Goal: Information Seeking & Learning: Learn about a topic

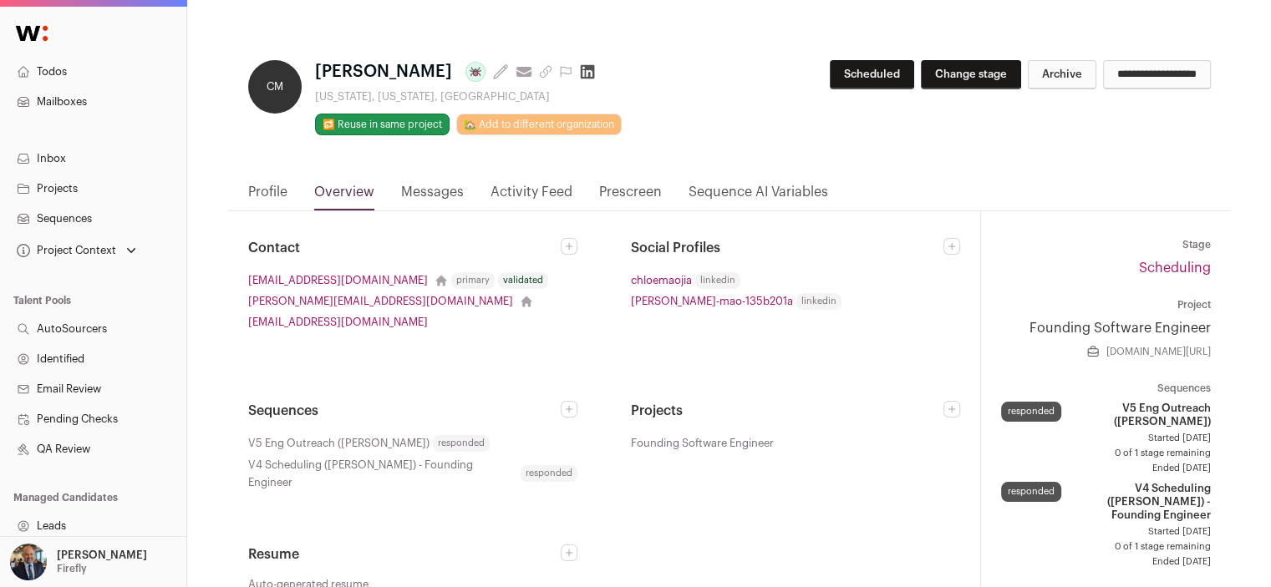
click at [434, 191] on link "Messages" at bounding box center [432, 196] width 63 height 28
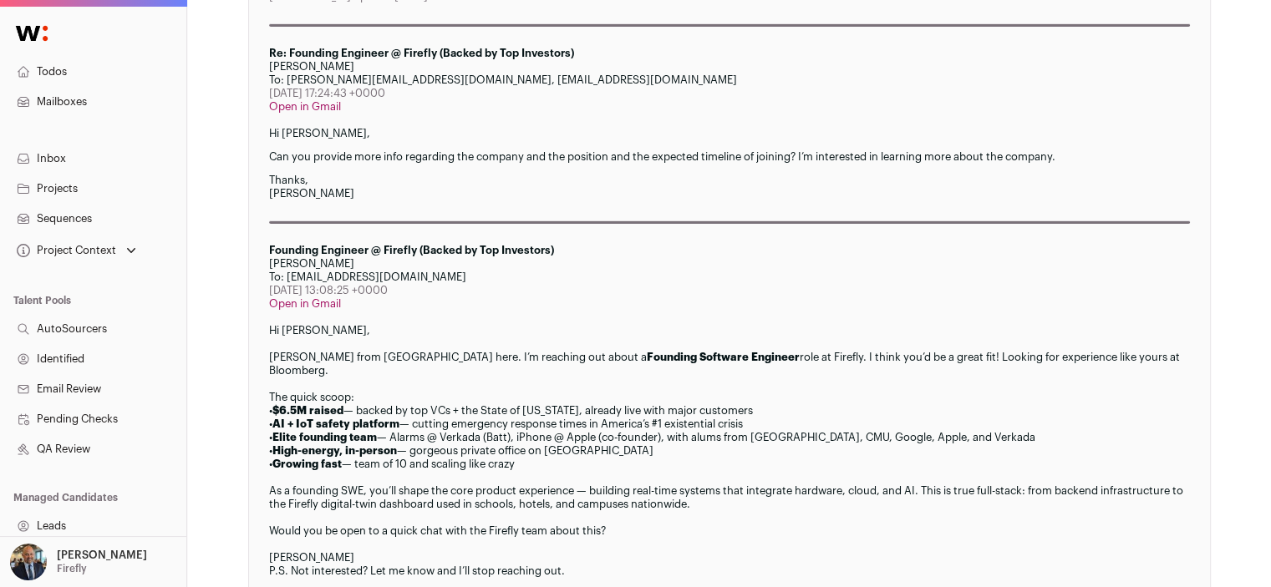
scroll to position [2422, 0]
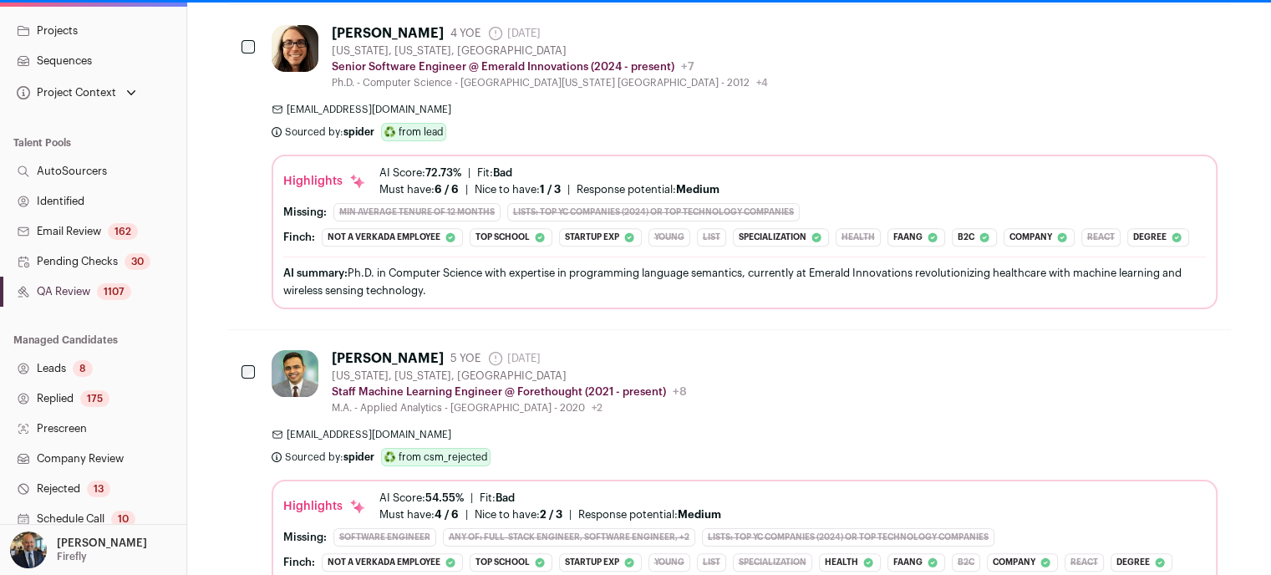
scroll to position [386, 0]
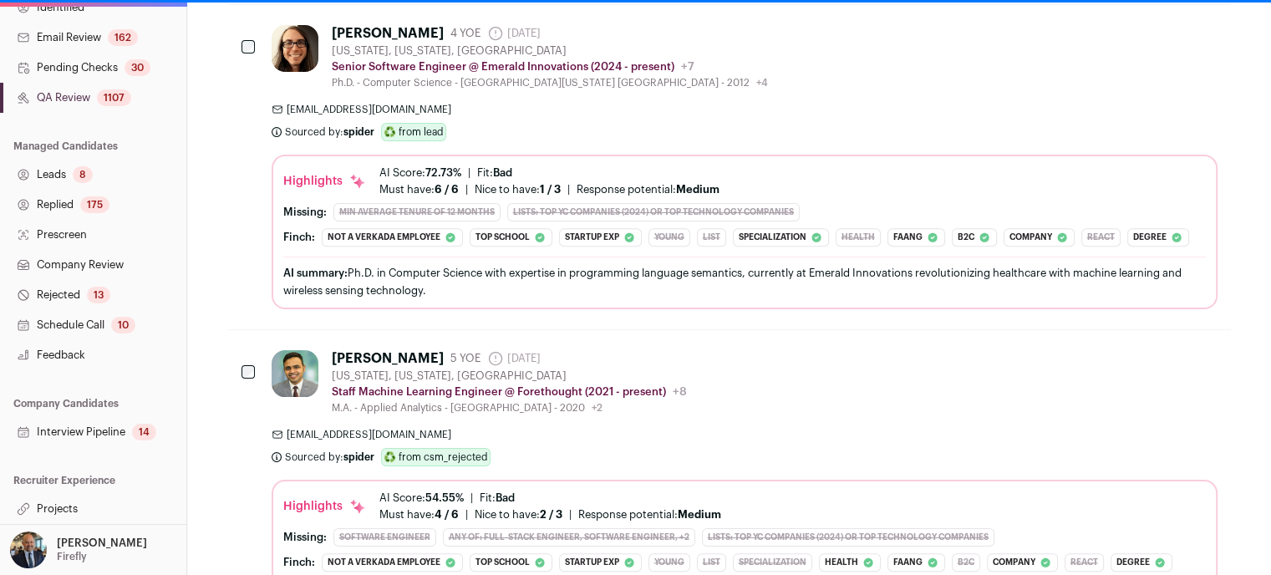
click at [68, 507] on link "Projects" at bounding box center [93, 509] width 186 height 30
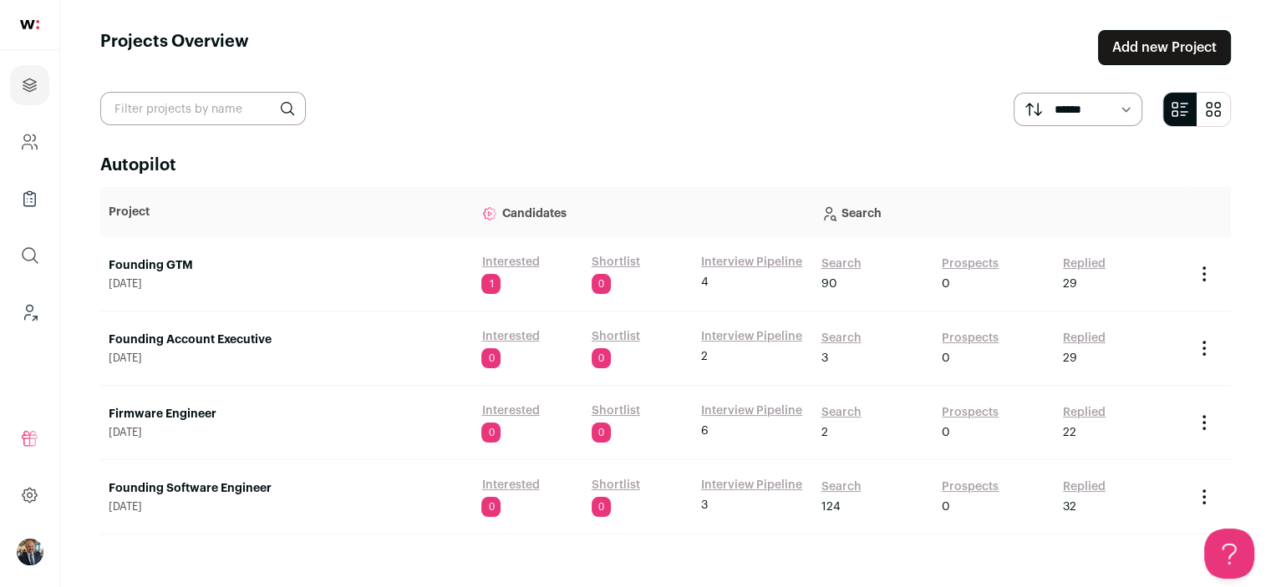
click at [184, 406] on link "Firmware Engineer" at bounding box center [287, 414] width 356 height 17
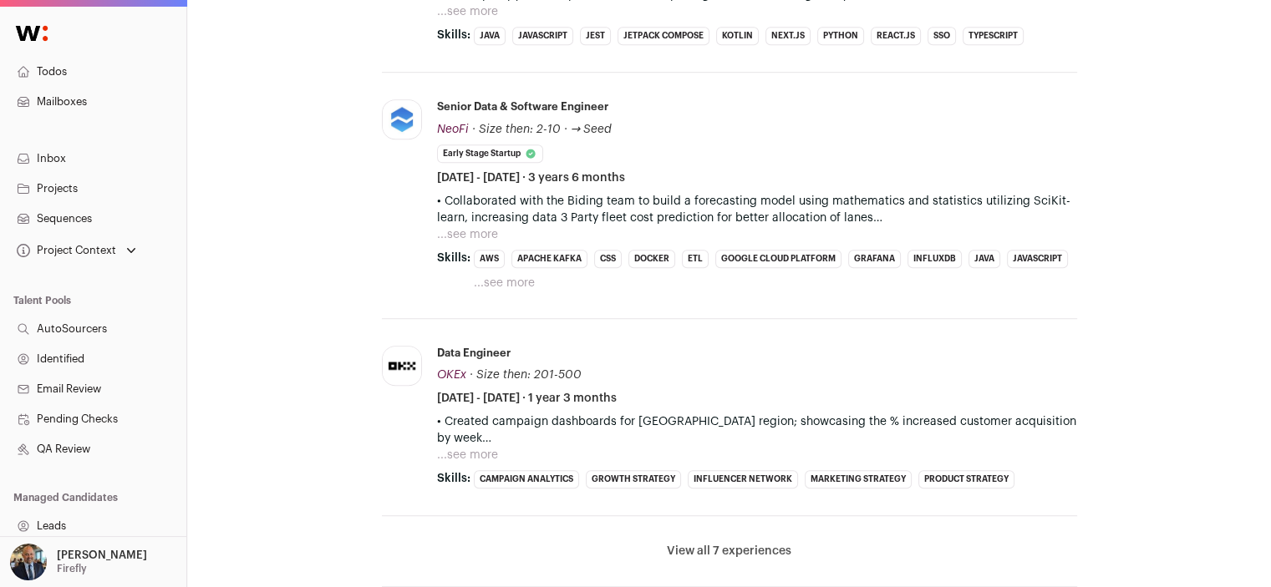
scroll to position [1336, 0]
